Goal: Navigation & Orientation: Find specific page/section

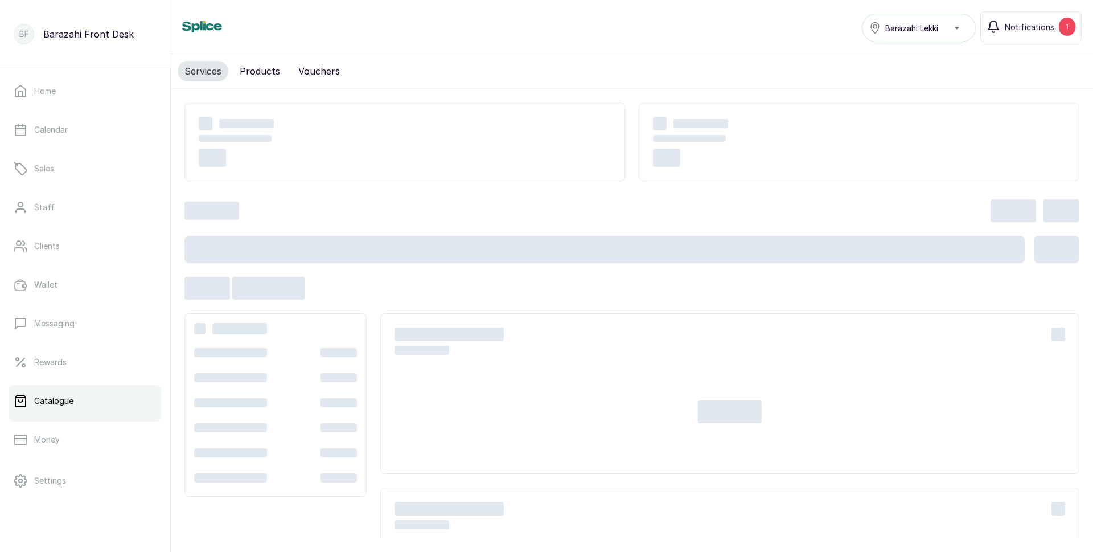
click at [248, 71] on button "Products" at bounding box center [260, 71] width 54 height 20
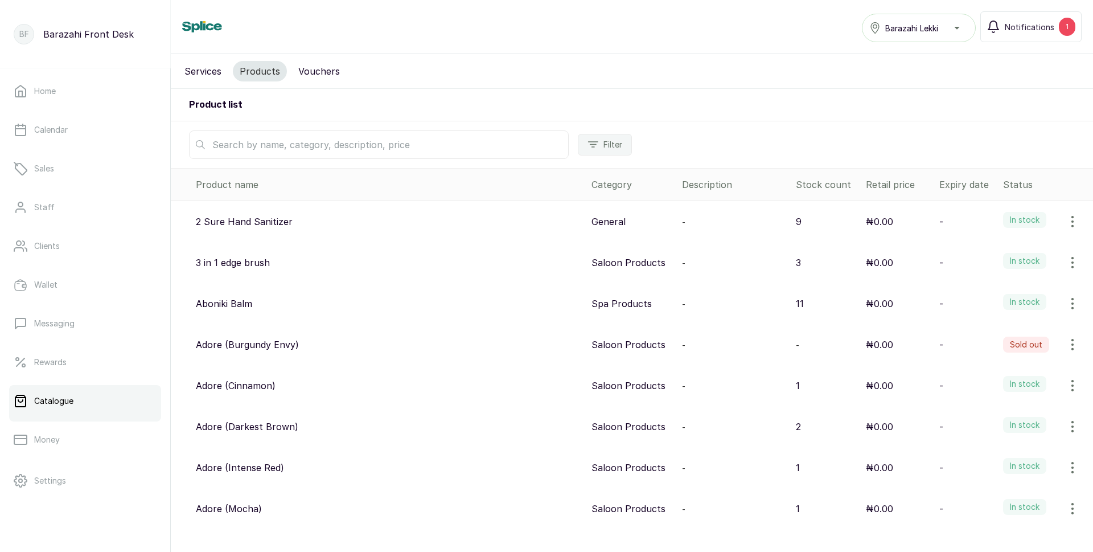
click at [357, 143] on input "text" at bounding box center [379, 144] width 380 height 28
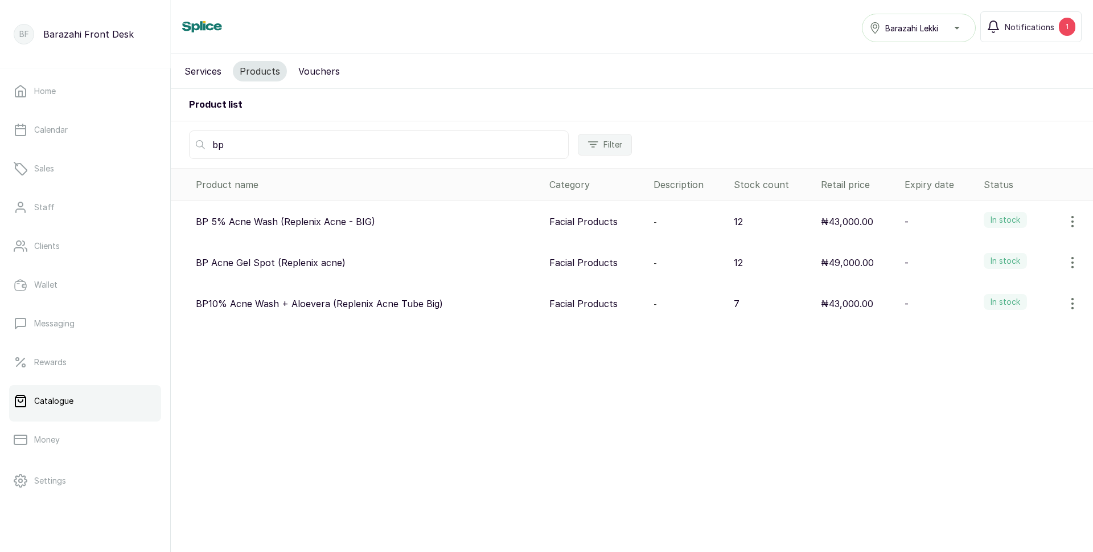
type input "bp"
click at [221, 66] on button "Services" at bounding box center [203, 71] width 51 height 20
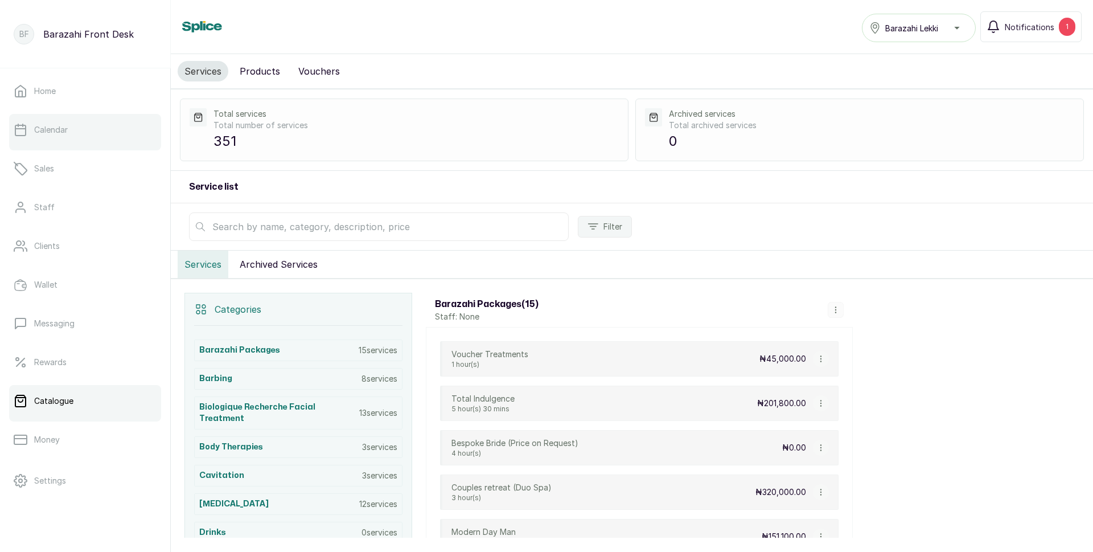
click at [62, 138] on link "Calendar" at bounding box center [85, 130] width 152 height 32
